Goal: Check status: Check status

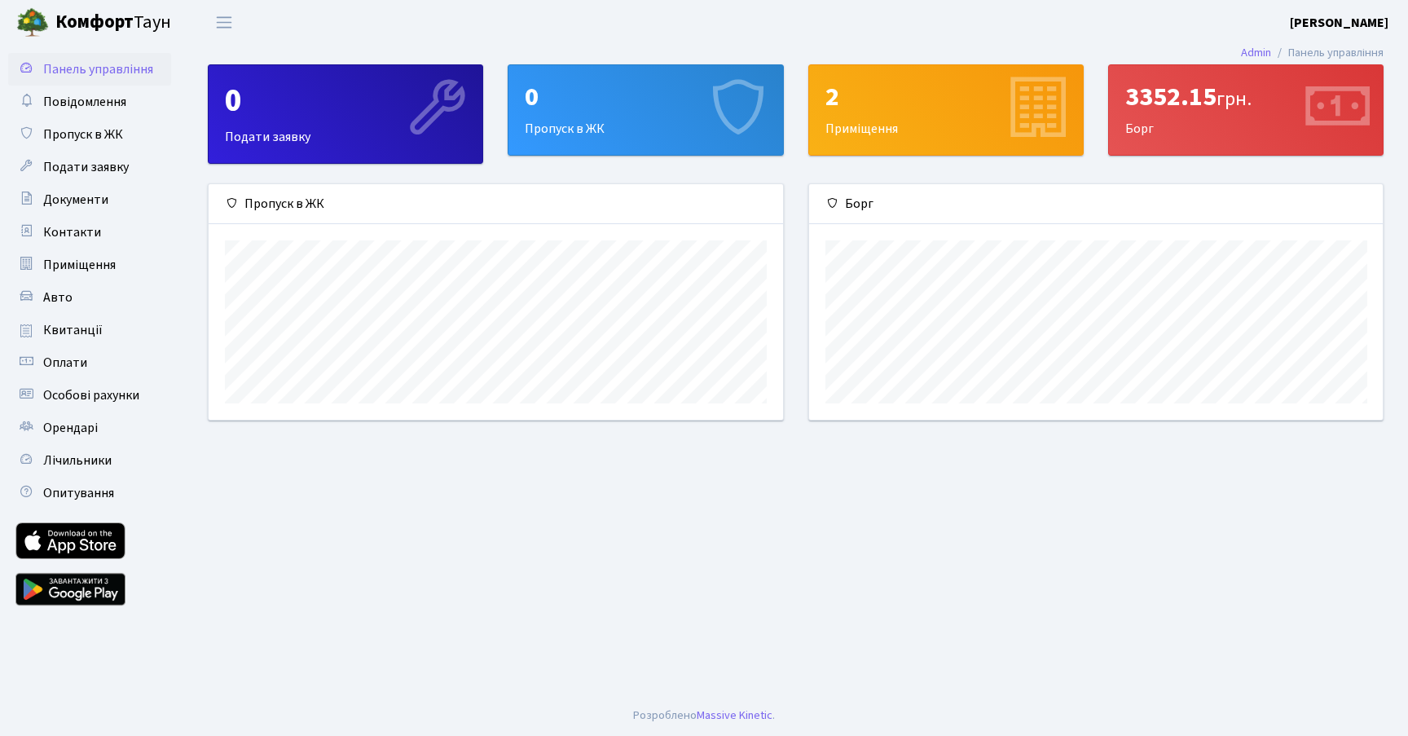
scroll to position [235, 574]
click at [80, 330] on span "Квитанції" at bounding box center [72, 330] width 59 height 18
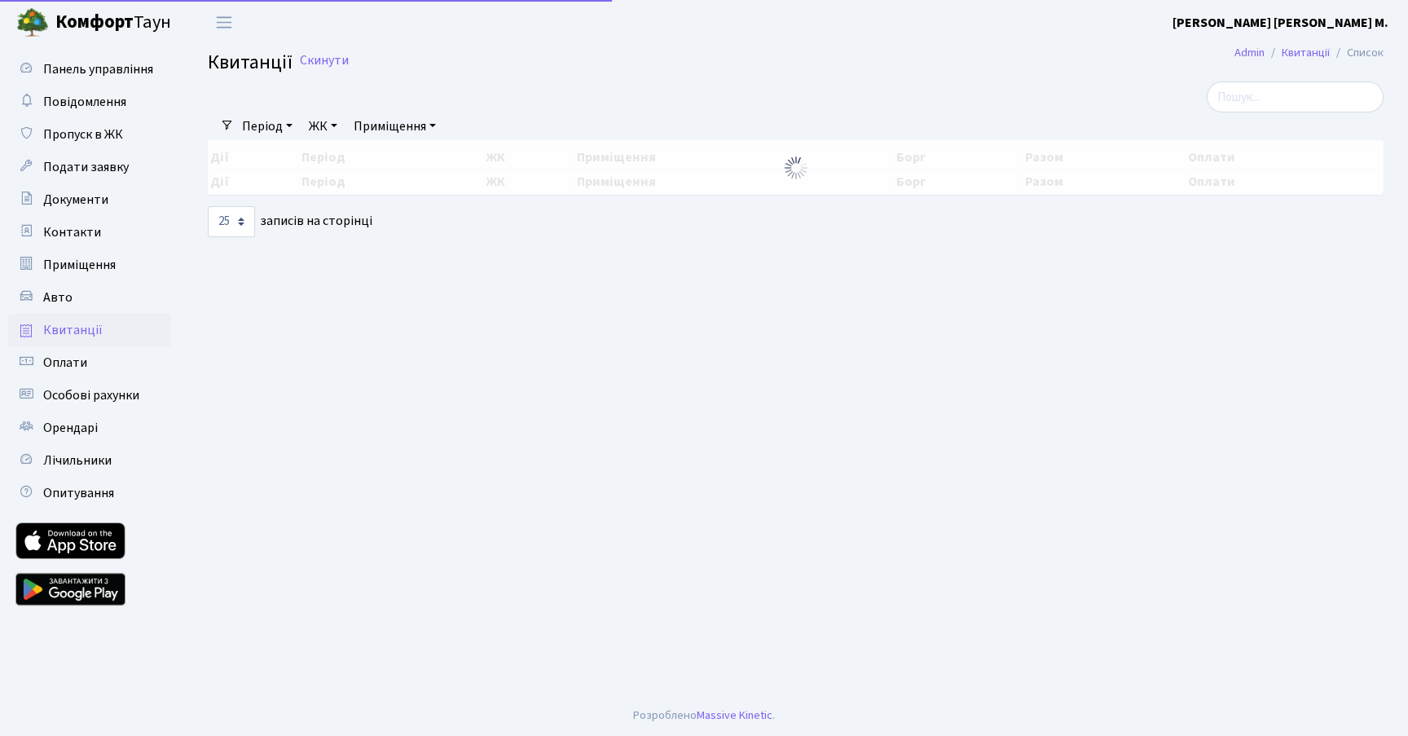
select select "25"
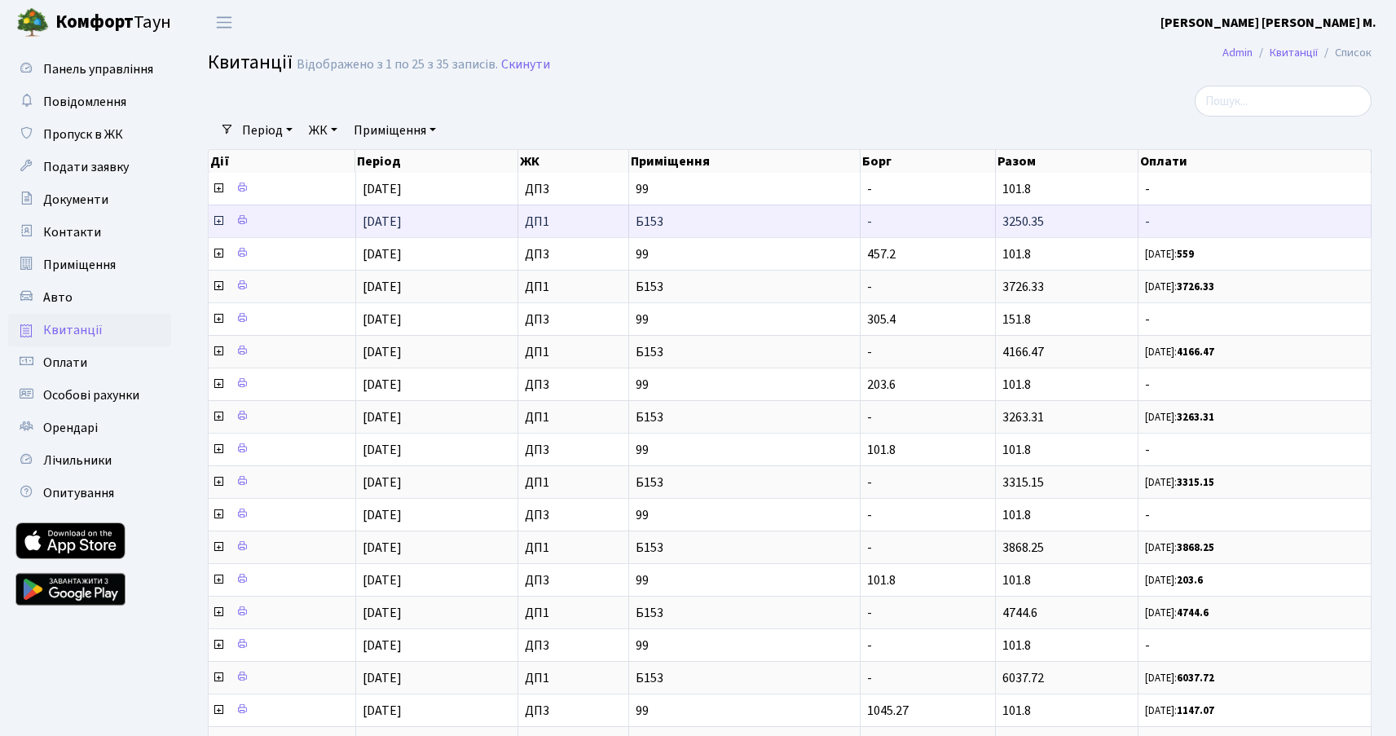
click at [219, 220] on icon at bounding box center [218, 220] width 13 height 13
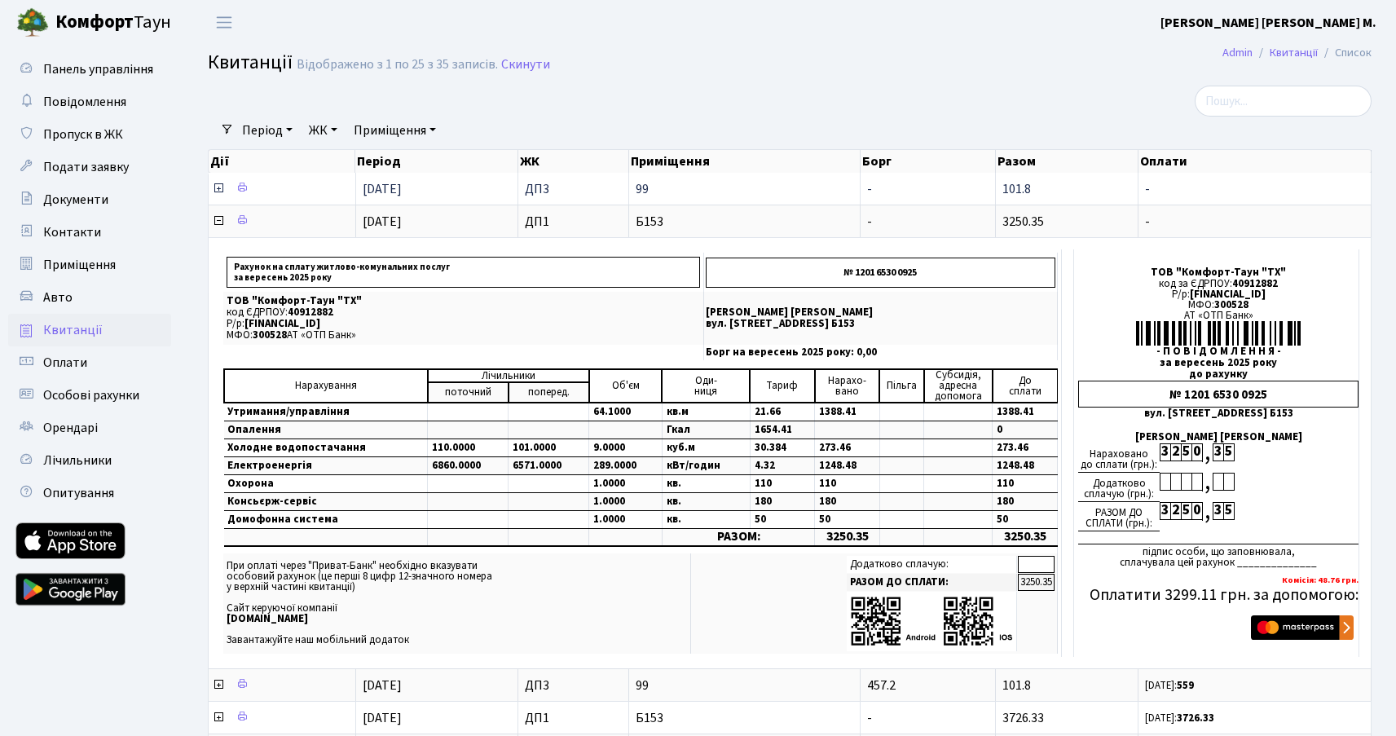
click at [219, 190] on icon at bounding box center [218, 188] width 13 height 13
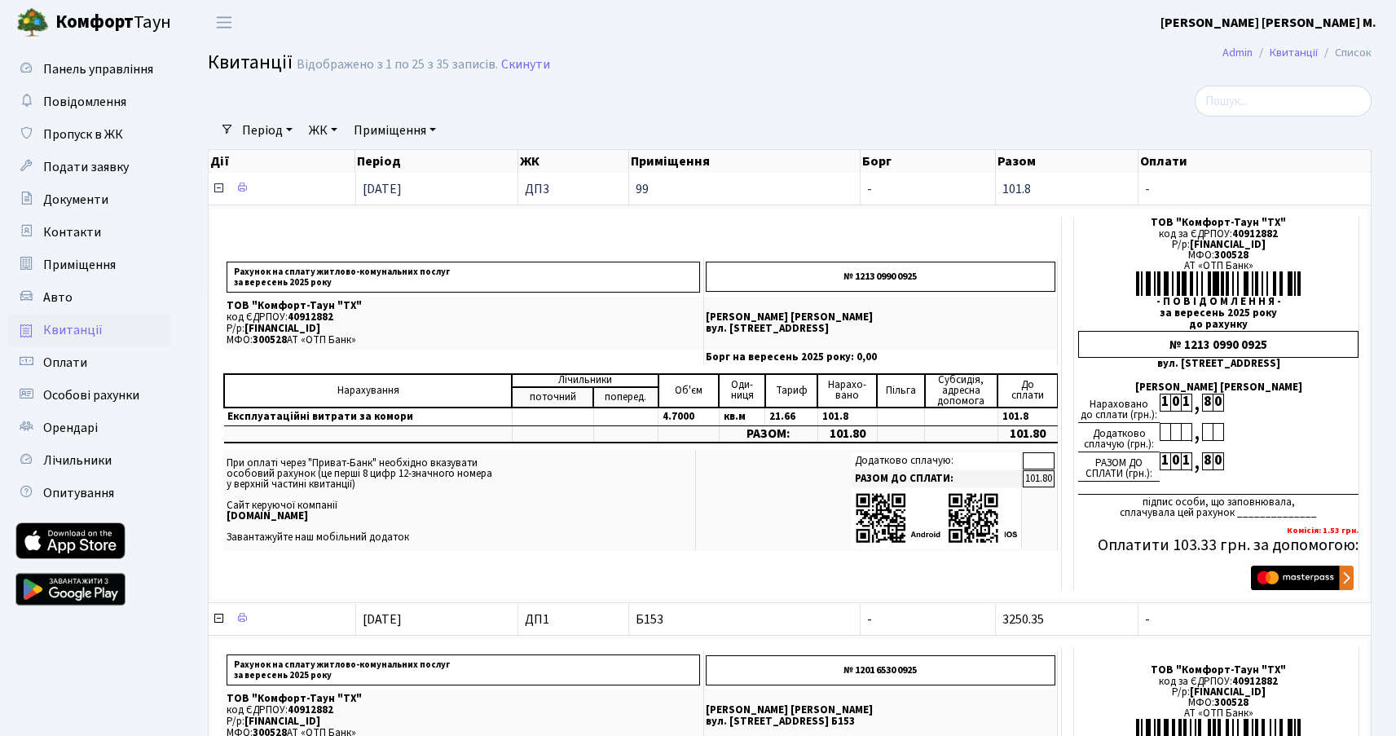
click at [218, 188] on icon at bounding box center [218, 188] width 13 height 13
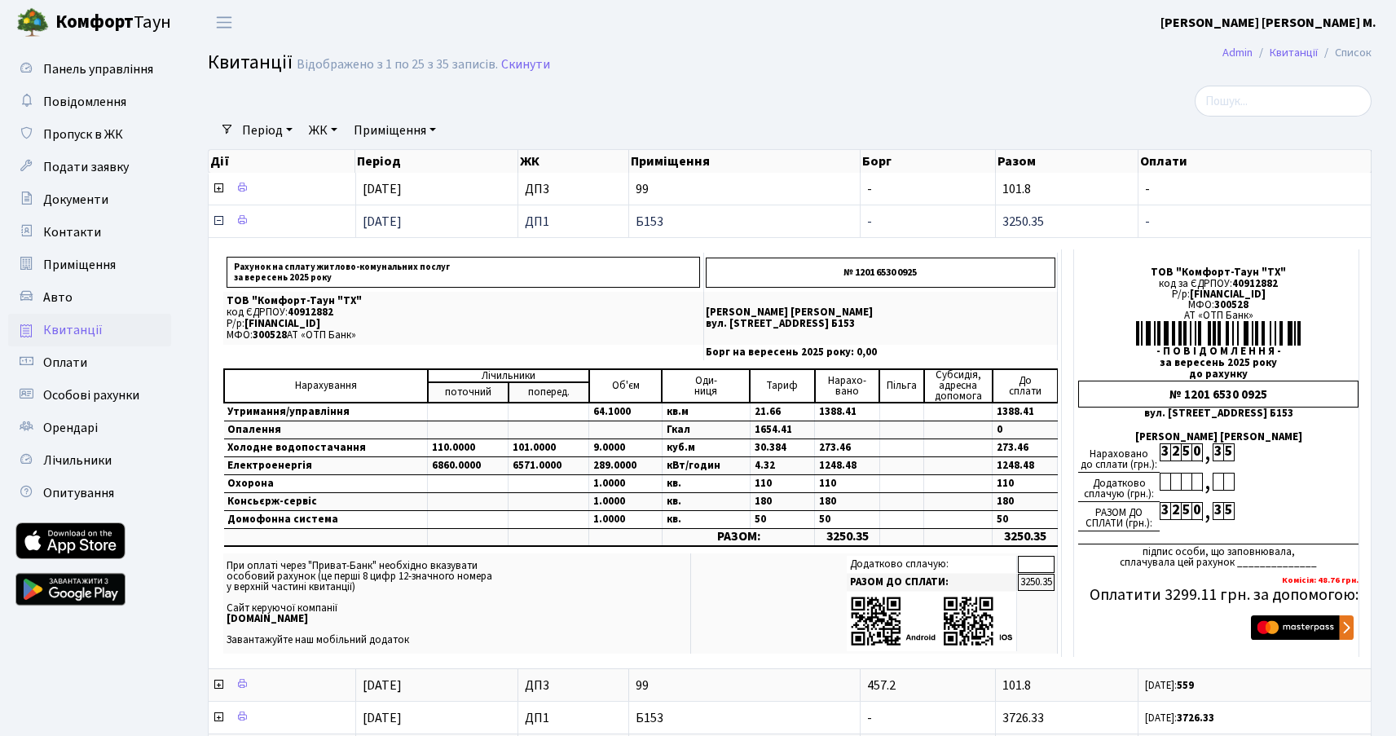
click at [218, 219] on icon at bounding box center [218, 220] width 13 height 13
